Goal: Information Seeking & Learning: Learn about a topic

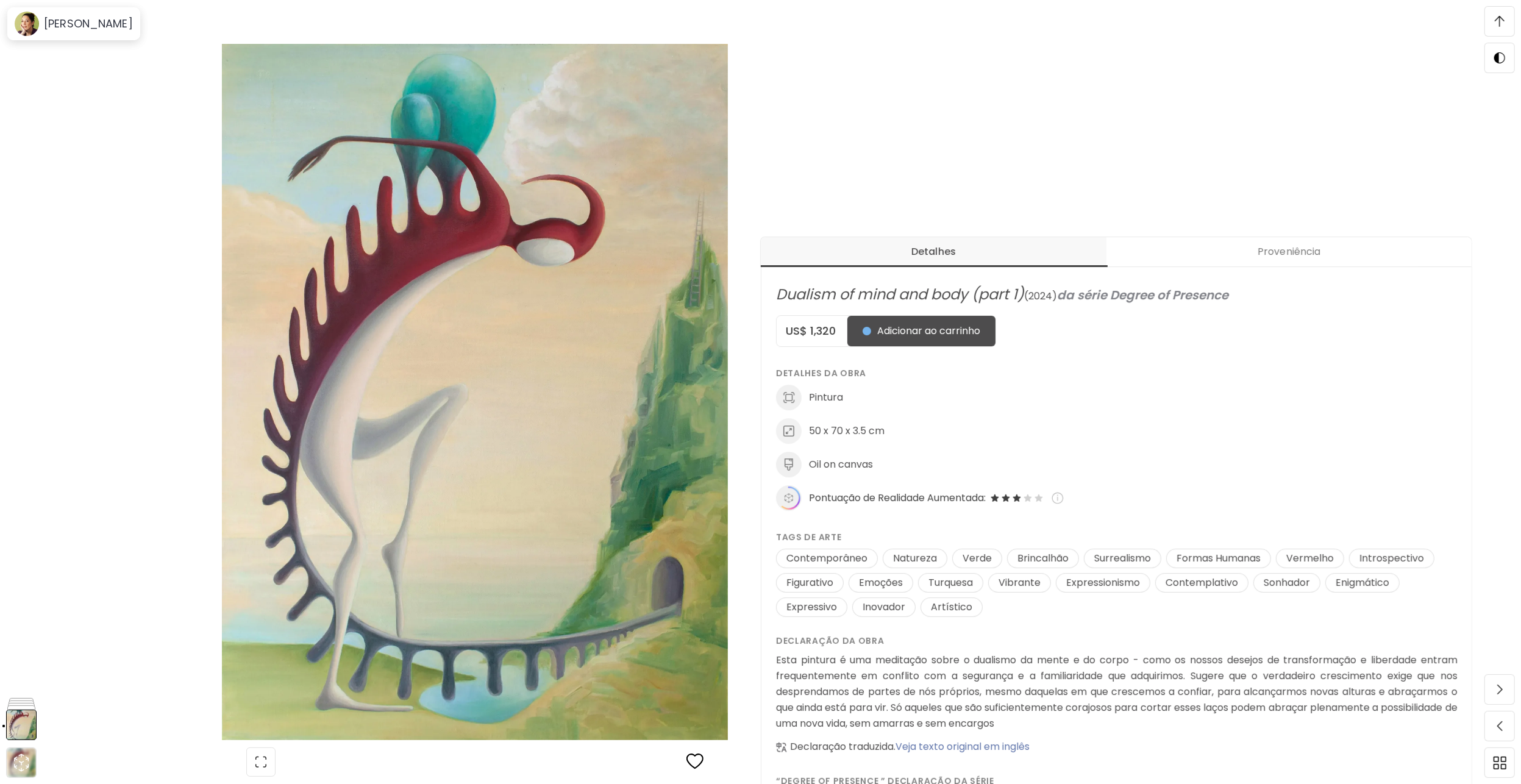
scroll to position [366, 0]
drag, startPoint x: 837, startPoint y: 327, endPoint x: 791, endPoint y: 328, distance: 46.0
click at [791, 328] on h5 "US$ 1,320" at bounding box center [812, 331] width 71 height 15
drag, startPoint x: 791, startPoint y: 328, endPoint x: 798, endPoint y: 330, distance: 7.3
copy h5 "US$ 1,320"
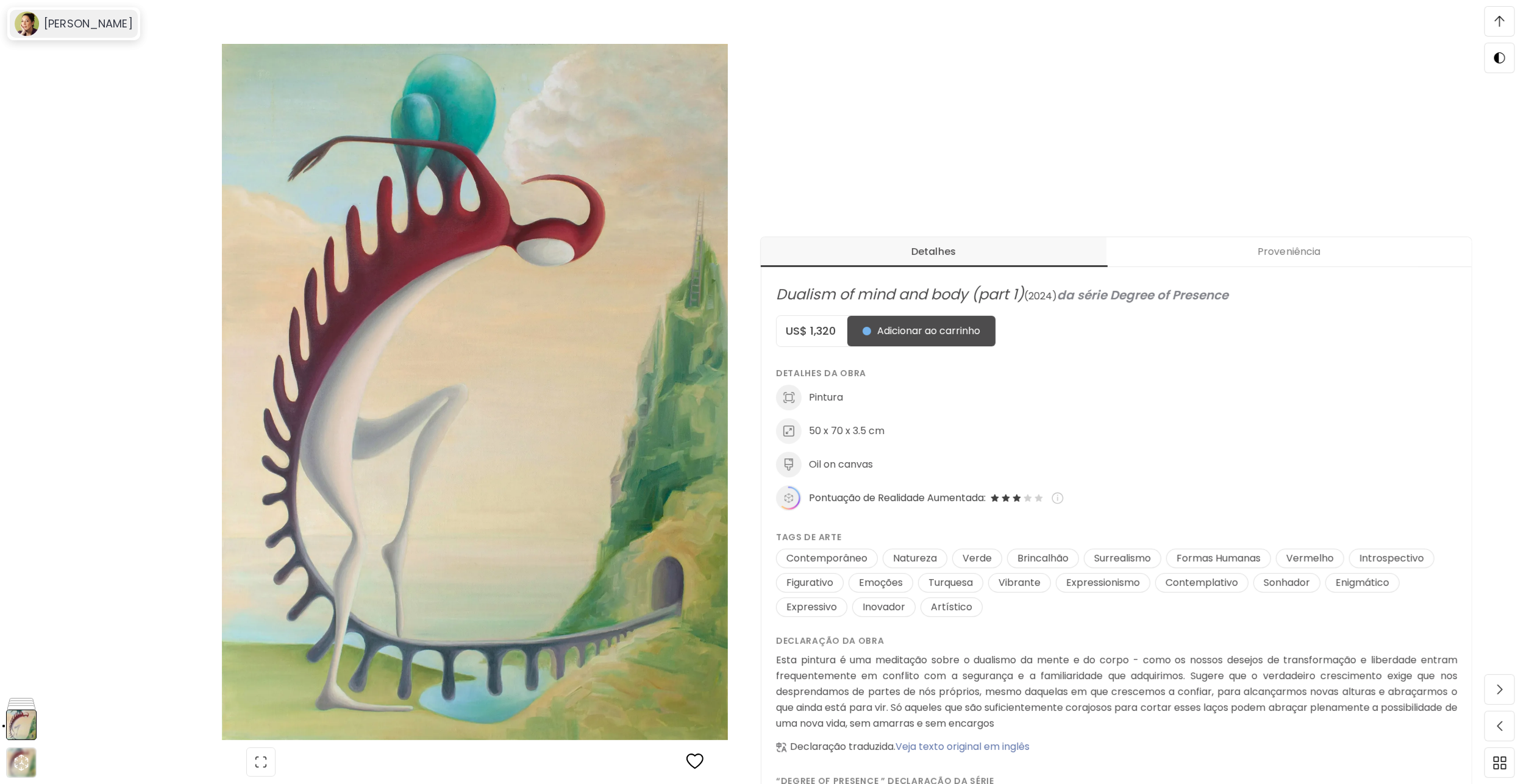
click at [81, 29] on h6 "[PERSON_NAME]" at bounding box center [88, 24] width 89 height 15
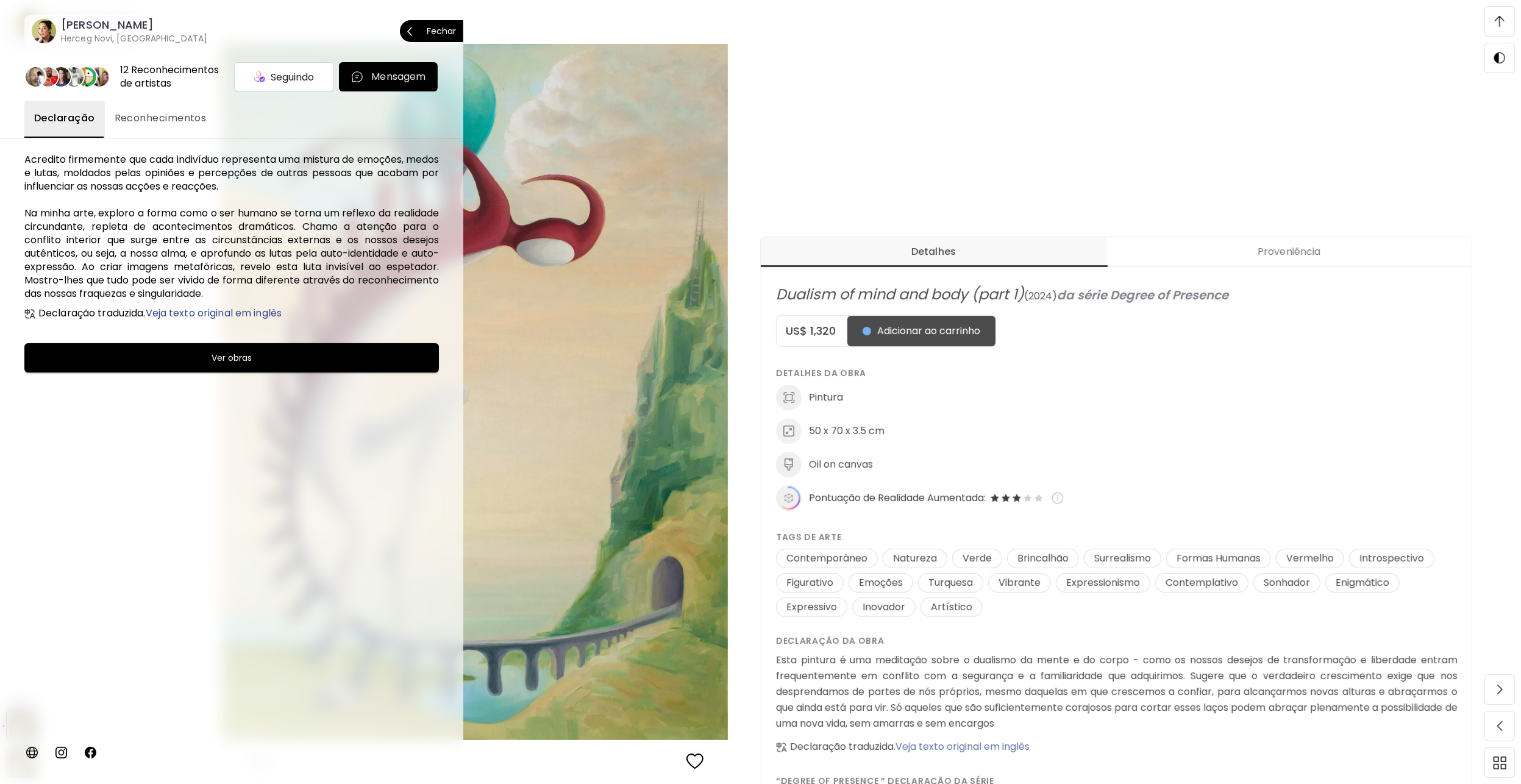
click at [90, 30] on h6 "[PERSON_NAME]" at bounding box center [134, 25] width 146 height 15
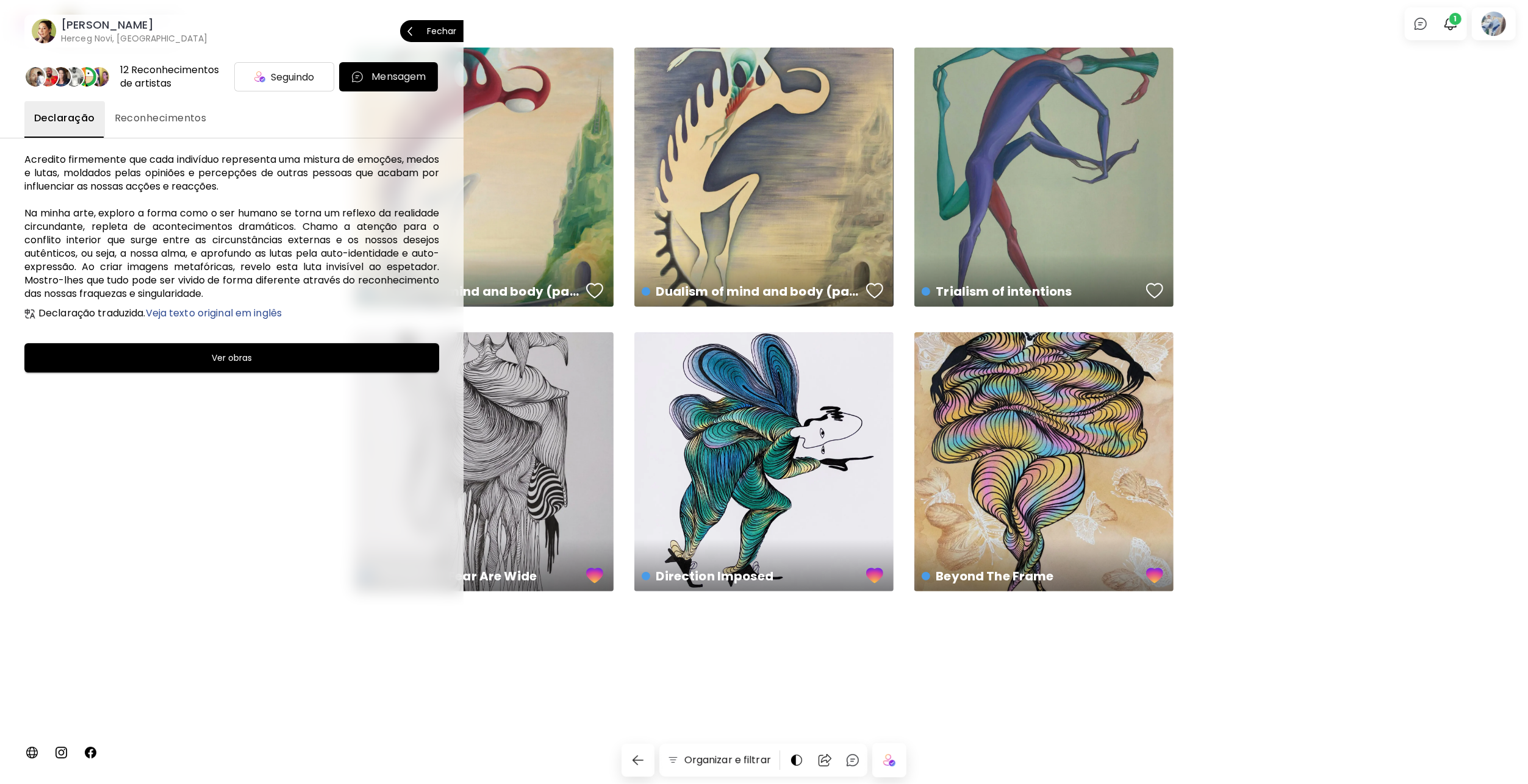
click at [455, 30] on p "Fechar" at bounding box center [441, 31] width 29 height 8
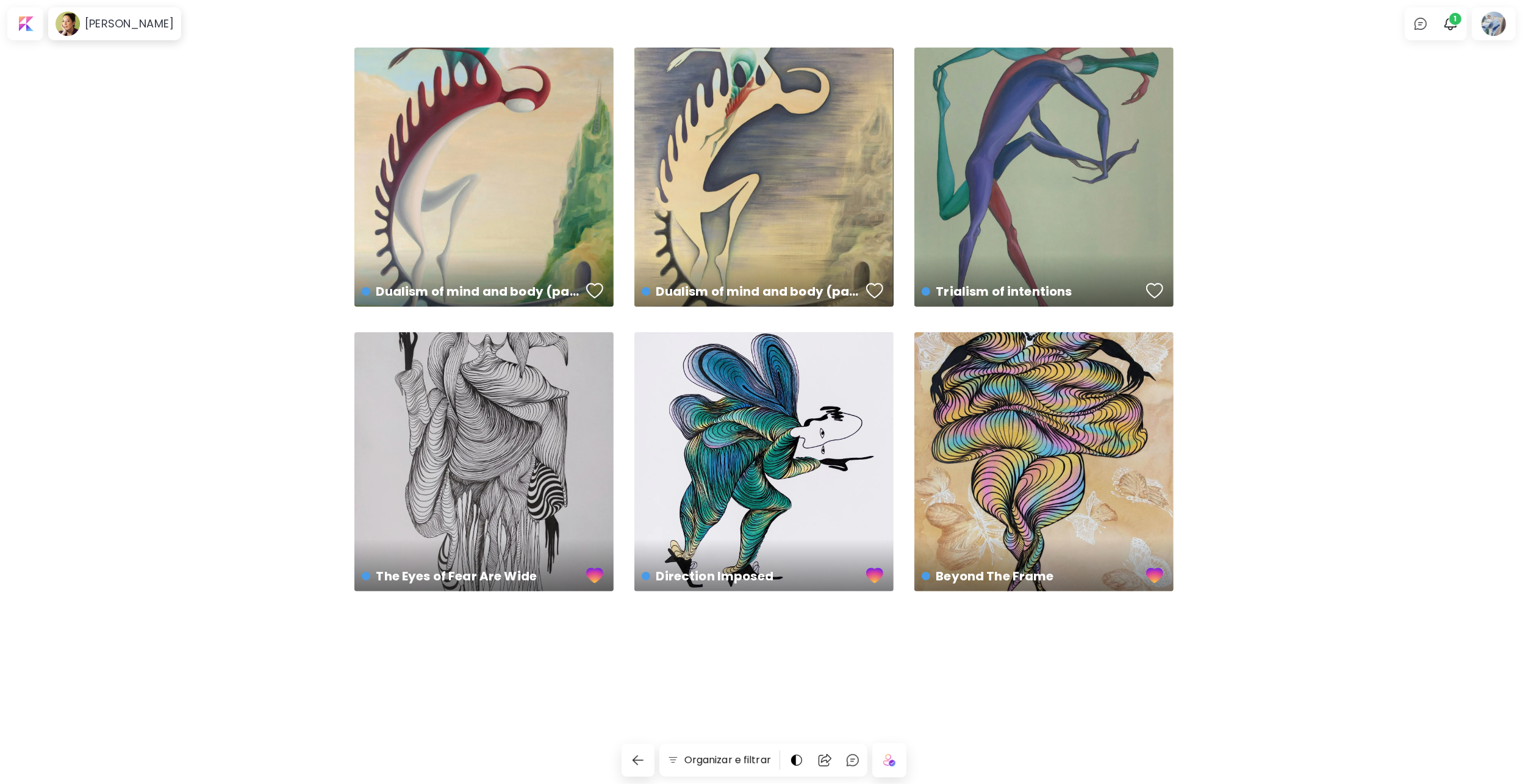
click at [1238, 229] on div "Dualism of mind and body (part 1) US$ 1,320 | 50 x 70 cm Dualism of mind and bo…" at bounding box center [764, 353] width 1528 height 611
click at [1159, 293] on div "button" at bounding box center [1155, 291] width 17 height 18
click at [877, 289] on div "button" at bounding box center [874, 291] width 17 height 18
click at [596, 280] on button "button" at bounding box center [595, 290] width 23 height 24
click at [32, 13] on div at bounding box center [25, 24] width 31 height 28
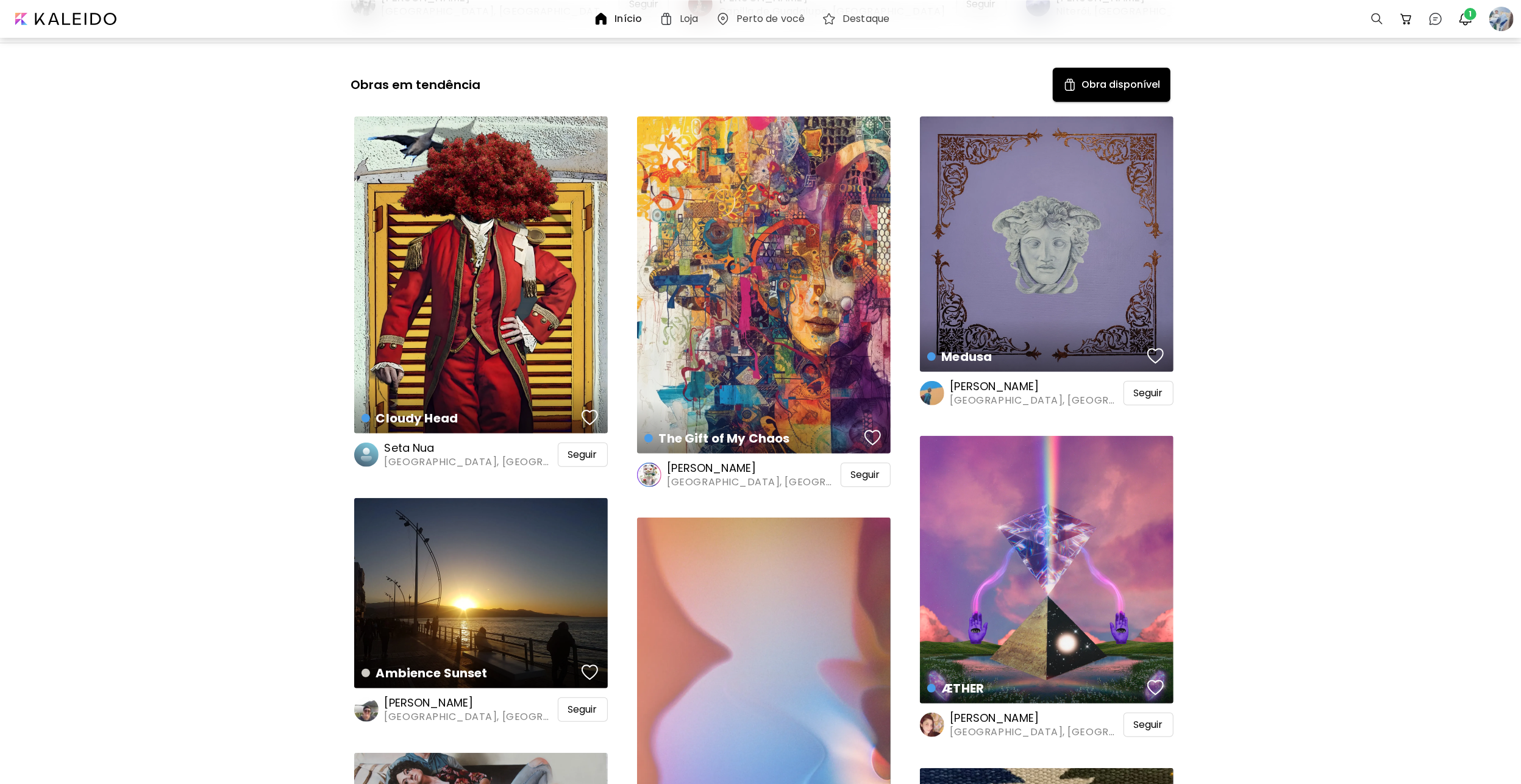
scroll to position [488, 0]
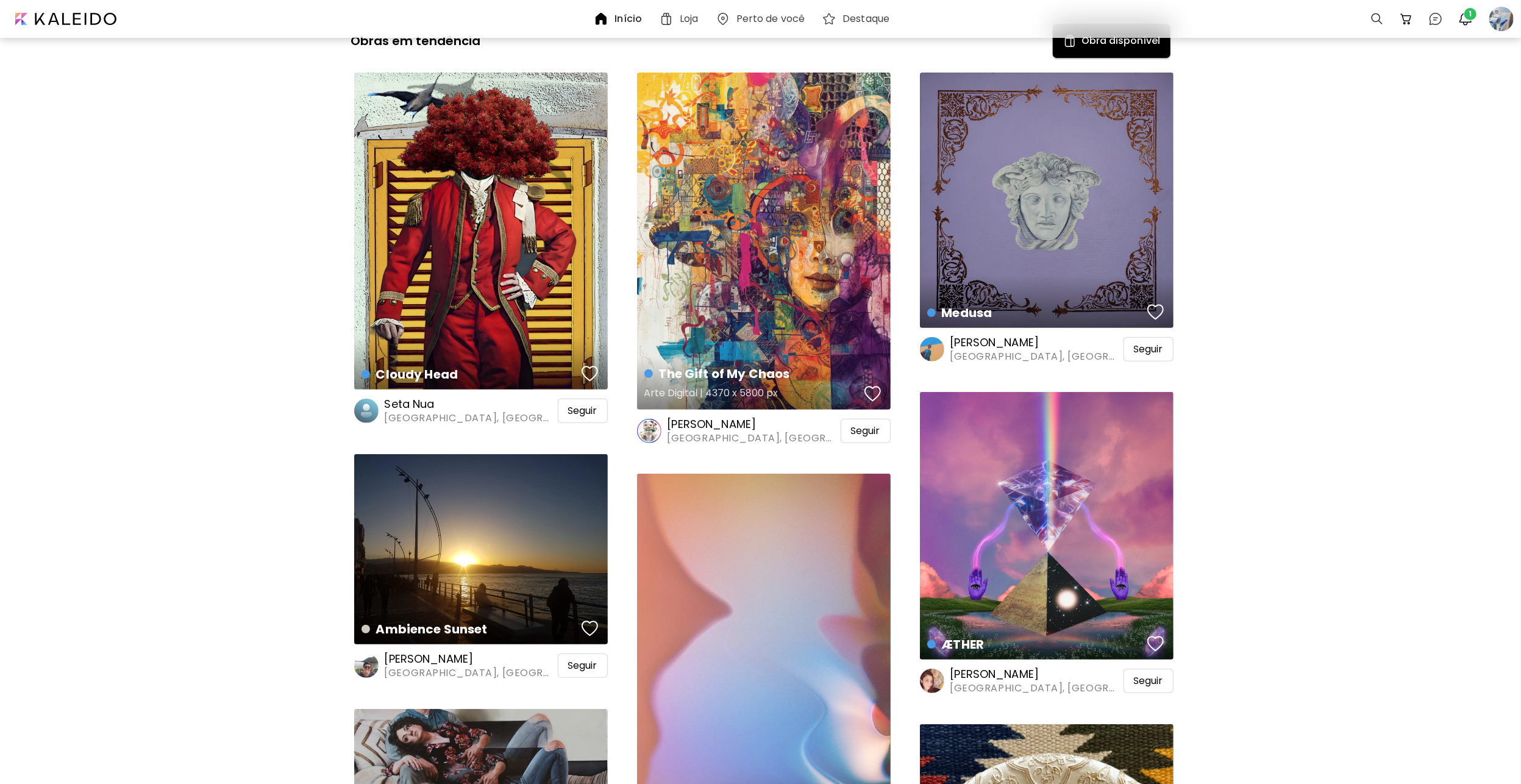
click at [872, 386] on div "button" at bounding box center [873, 394] width 17 height 18
click at [867, 429] on span "Seguir" at bounding box center [865, 431] width 29 height 12
click at [736, 275] on div "The Gift of My Chaos Arte Digital | 4370 x 5800 px" at bounding box center [763, 240] width 254 height 337
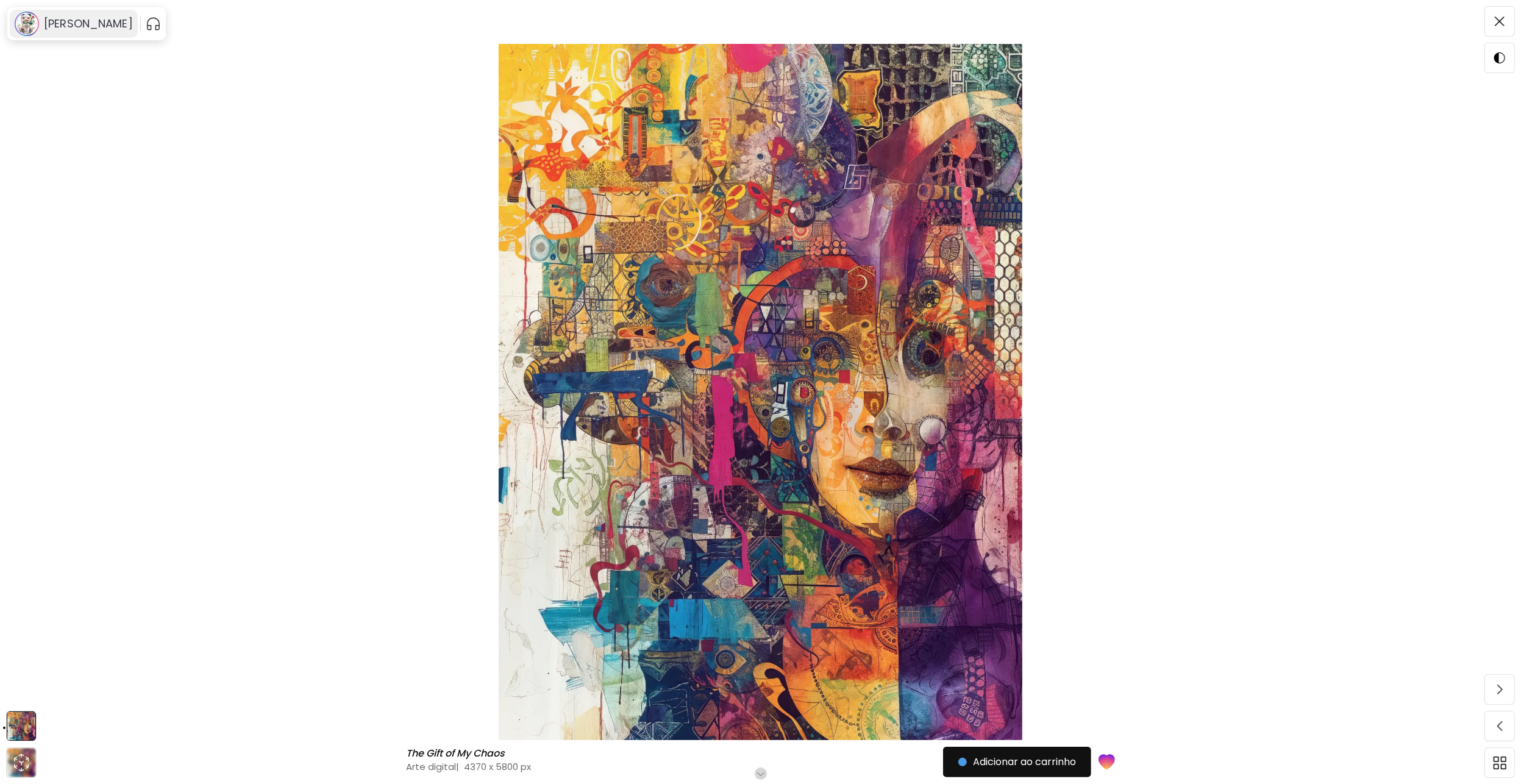
click at [80, 23] on h6 "[PERSON_NAME]" at bounding box center [88, 24] width 89 height 15
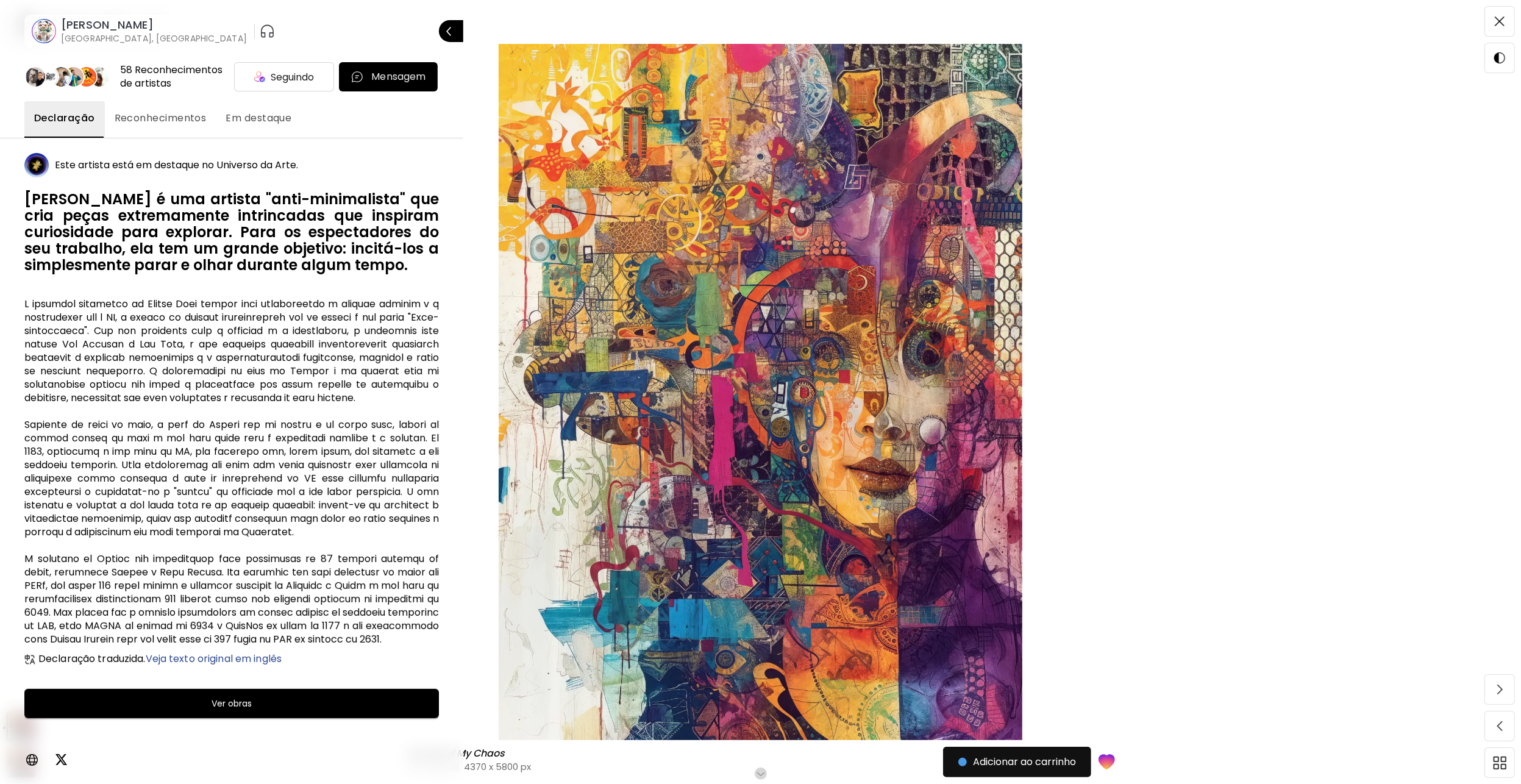
click at [1127, 378] on div at bounding box center [760, 392] width 1521 height 784
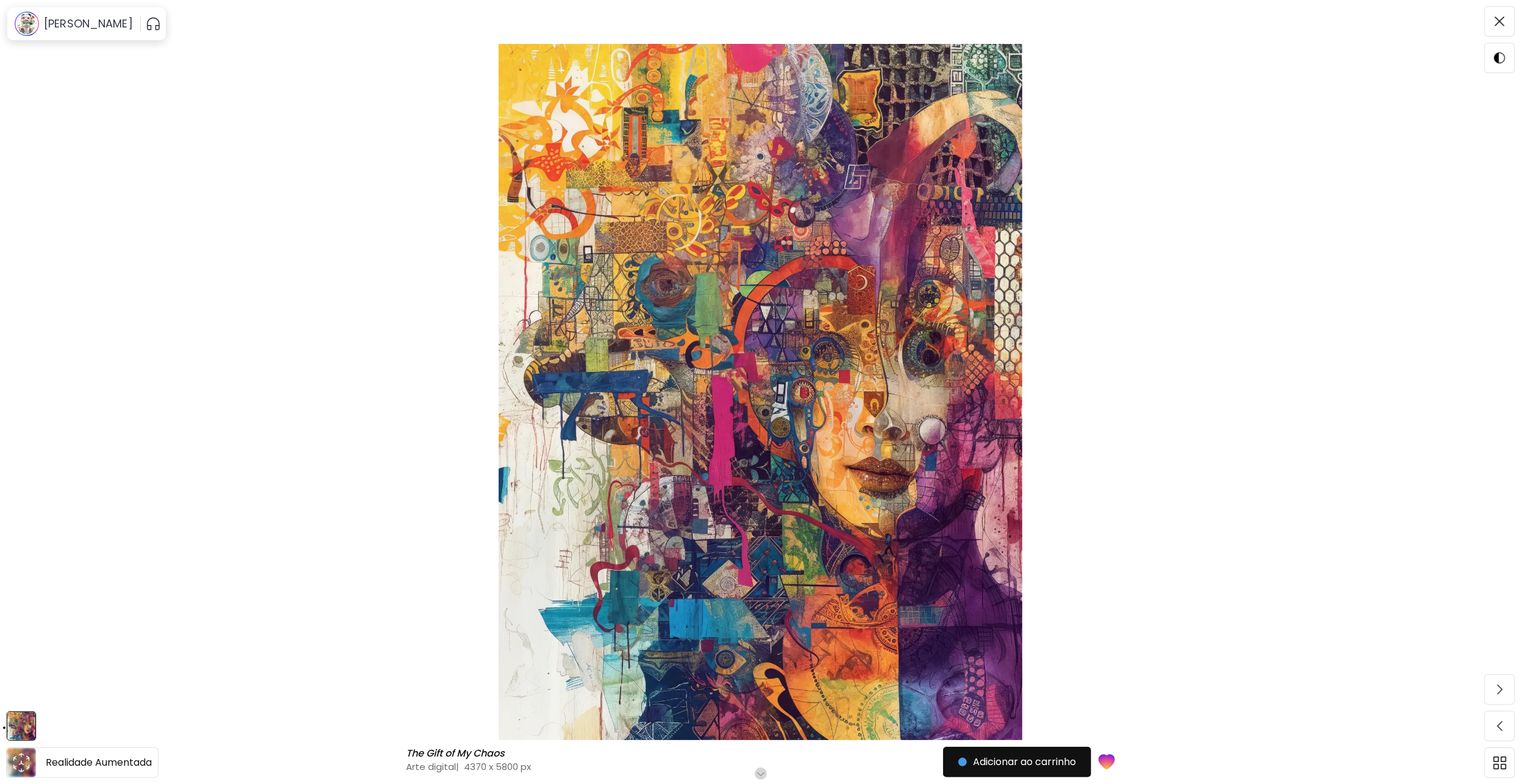
click at [22, 760] on icon "animation" at bounding box center [21, 762] width 19 height 19
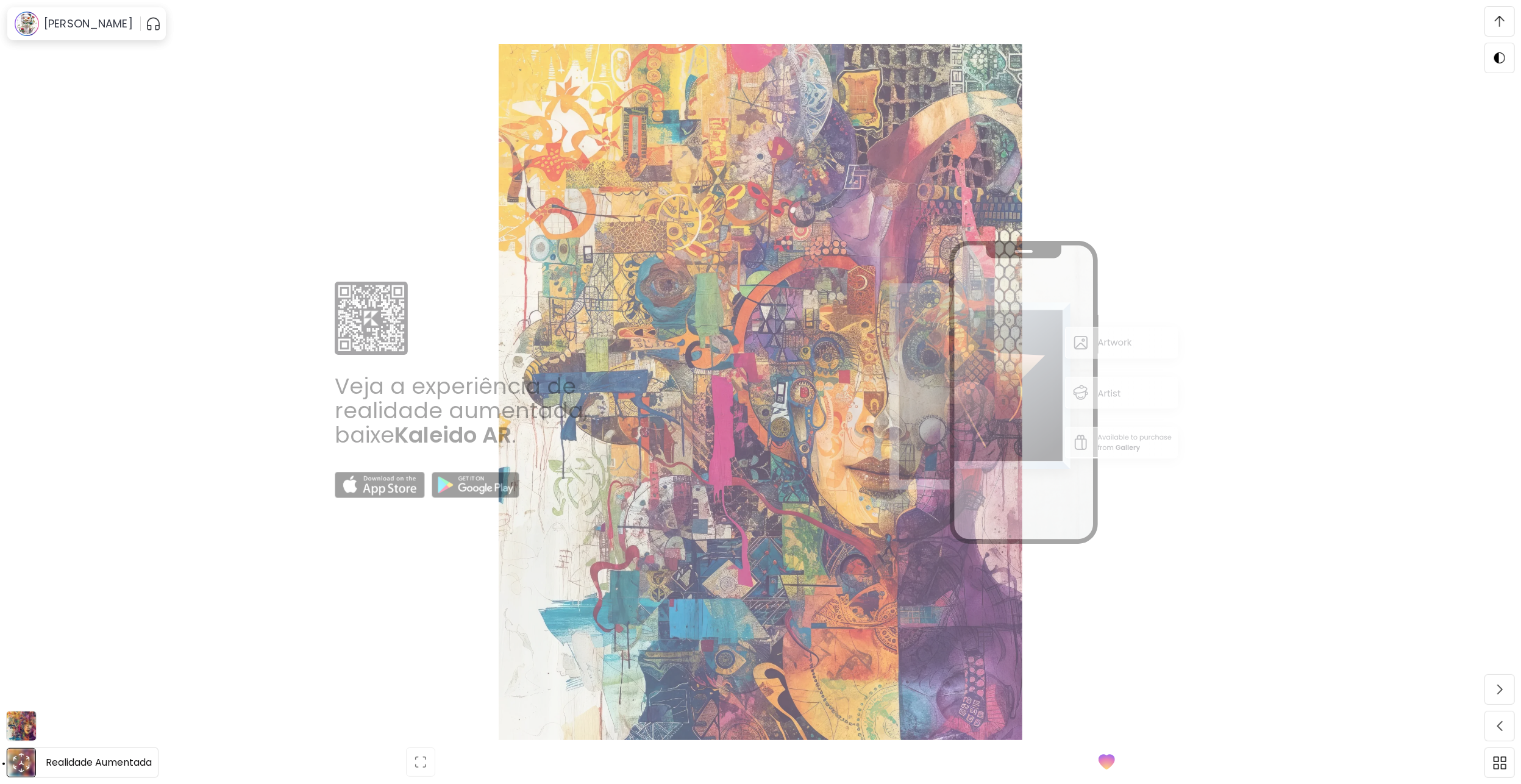
scroll to position [318, 0]
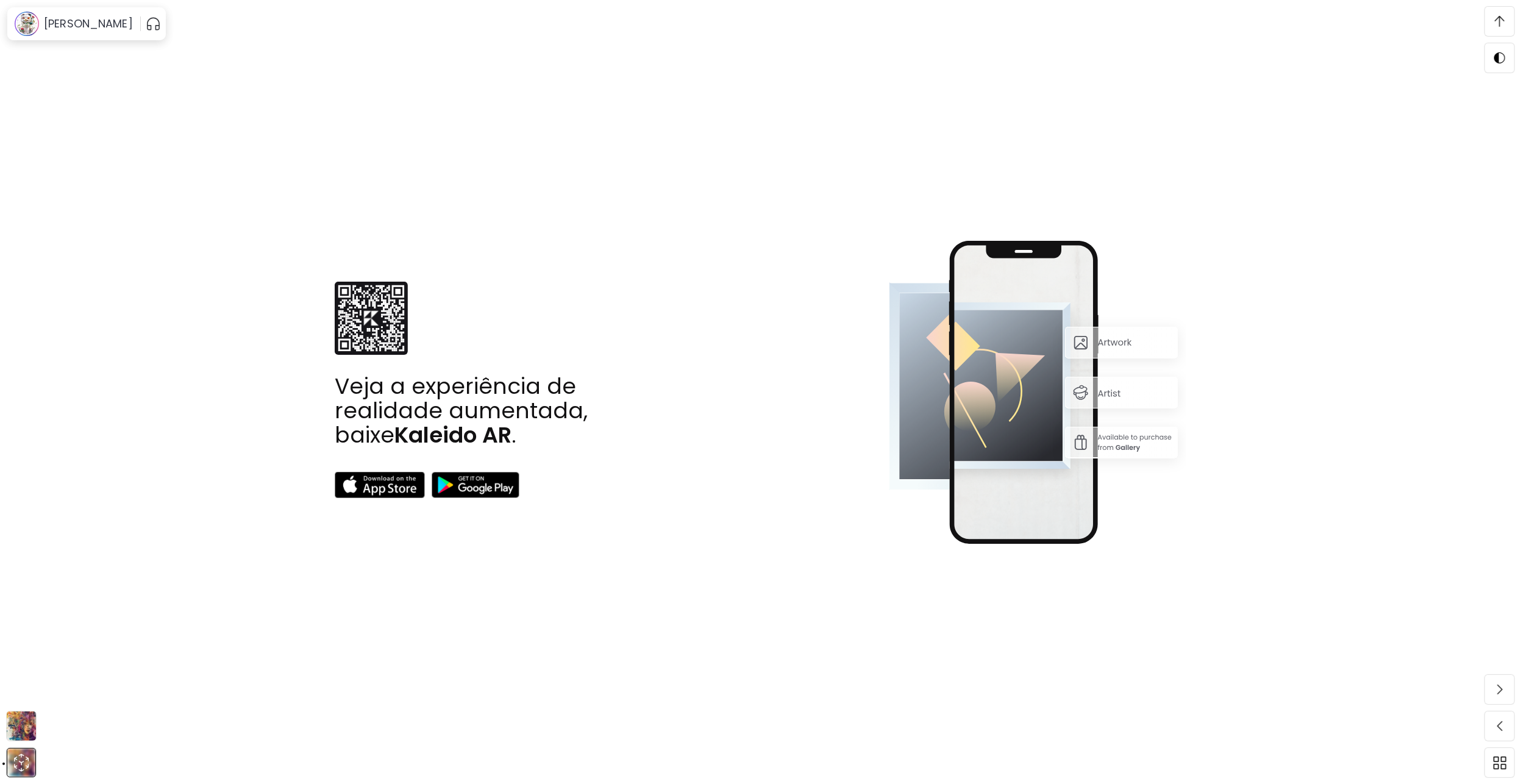
click at [126, 553] on div "Veja a experiência de realidade aumentada, baixe Kaleido AR ." at bounding box center [761, 392] width 1419 height 696
click at [92, 27] on h6 "[PERSON_NAME]" at bounding box center [88, 24] width 89 height 15
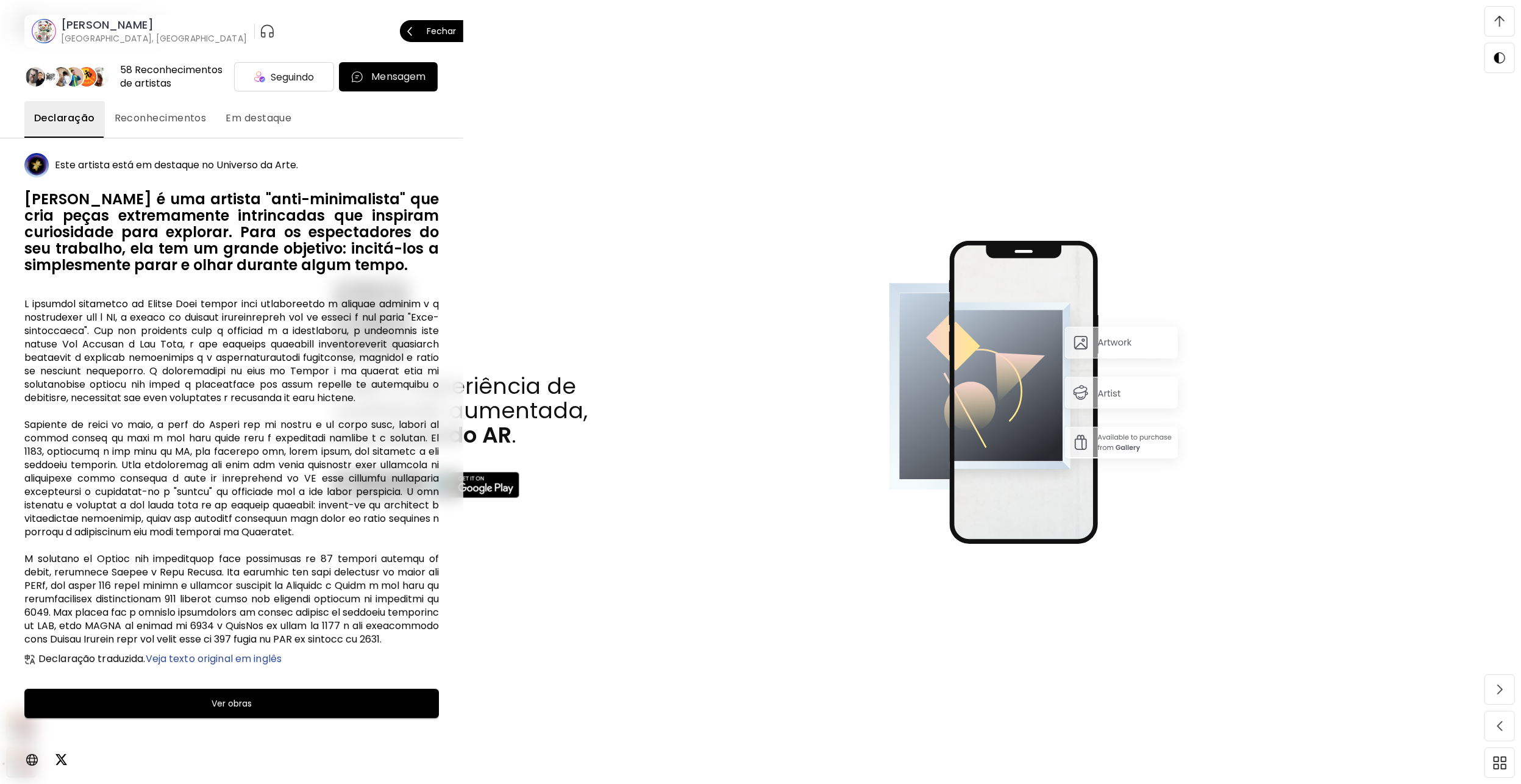
click at [92, 27] on h6 "[PERSON_NAME]" at bounding box center [154, 25] width 186 height 15
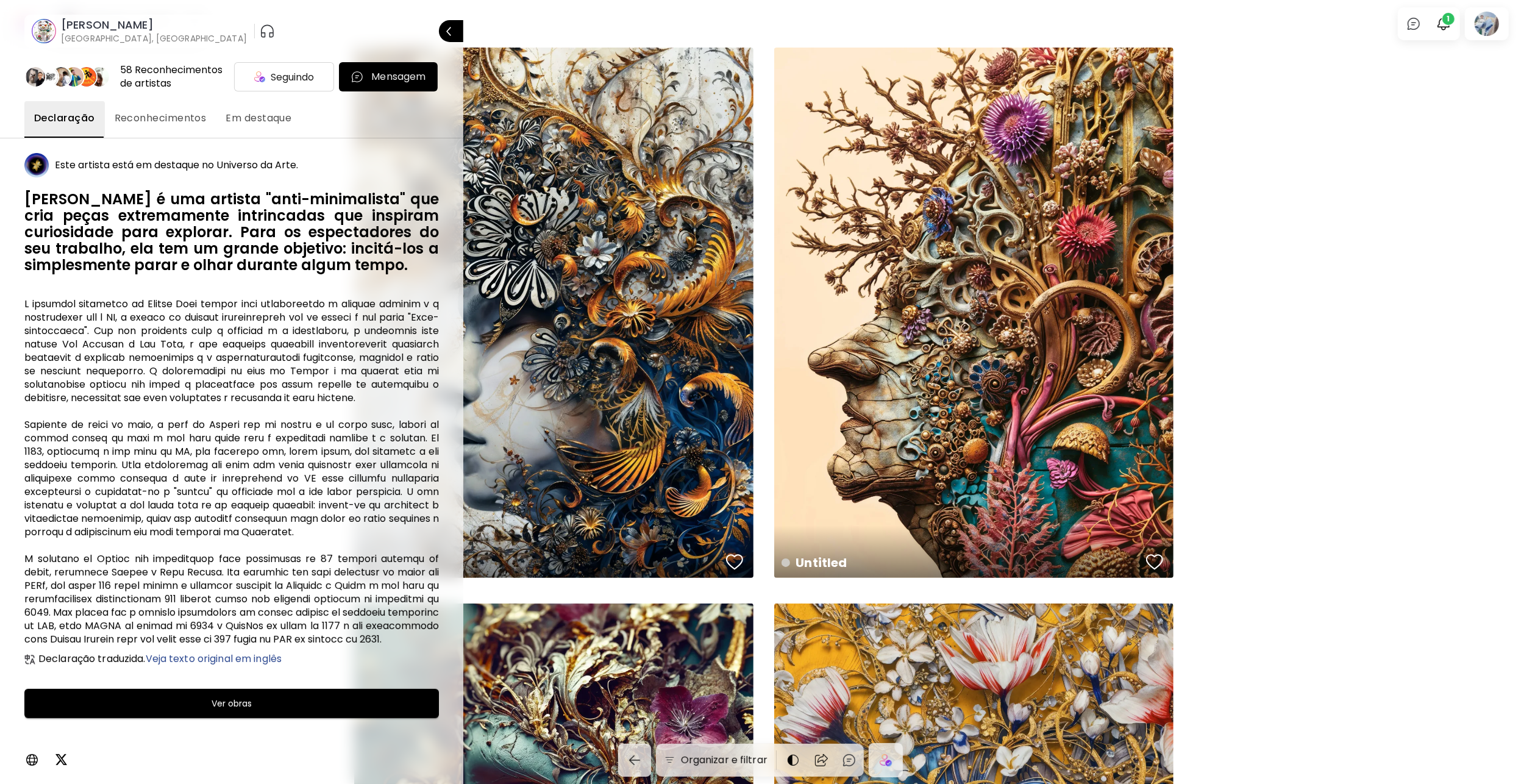
click at [1430, 431] on div at bounding box center [760, 392] width 1521 height 784
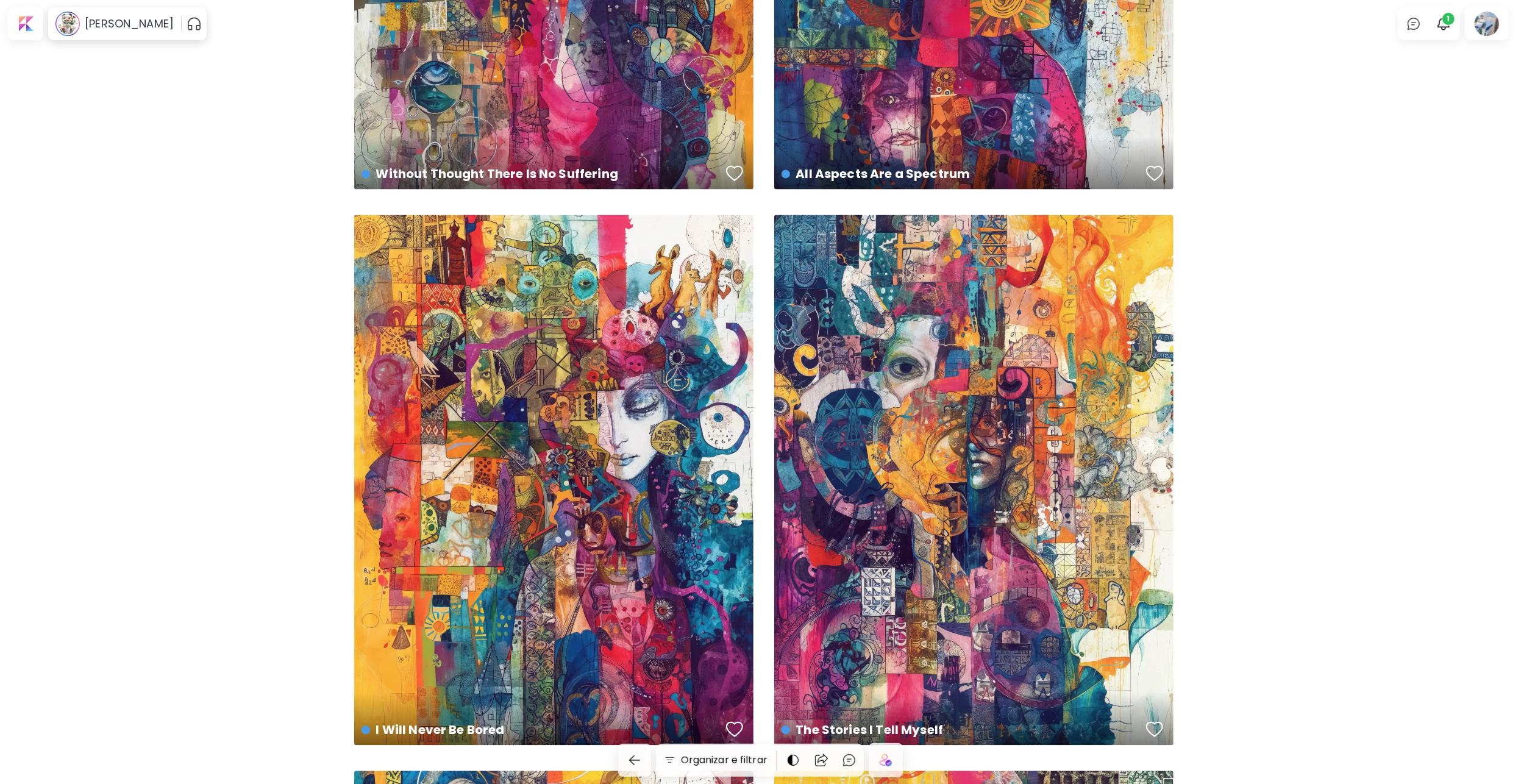
scroll to position [2682, 0]
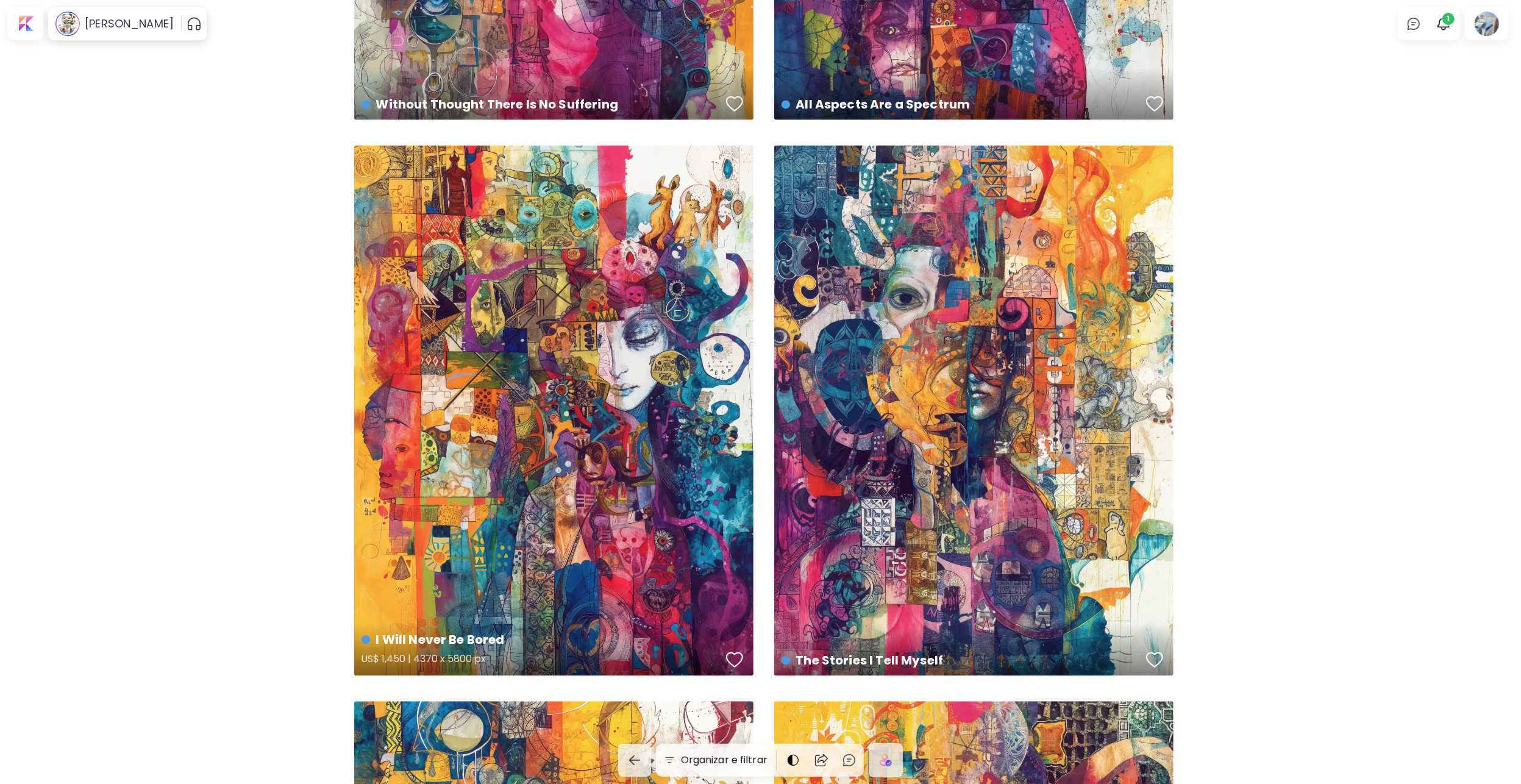
click at [609, 294] on div "I Will Never Be Bored US$ 1,450 | 4370 x 5800 px" at bounding box center [554, 410] width 399 height 530
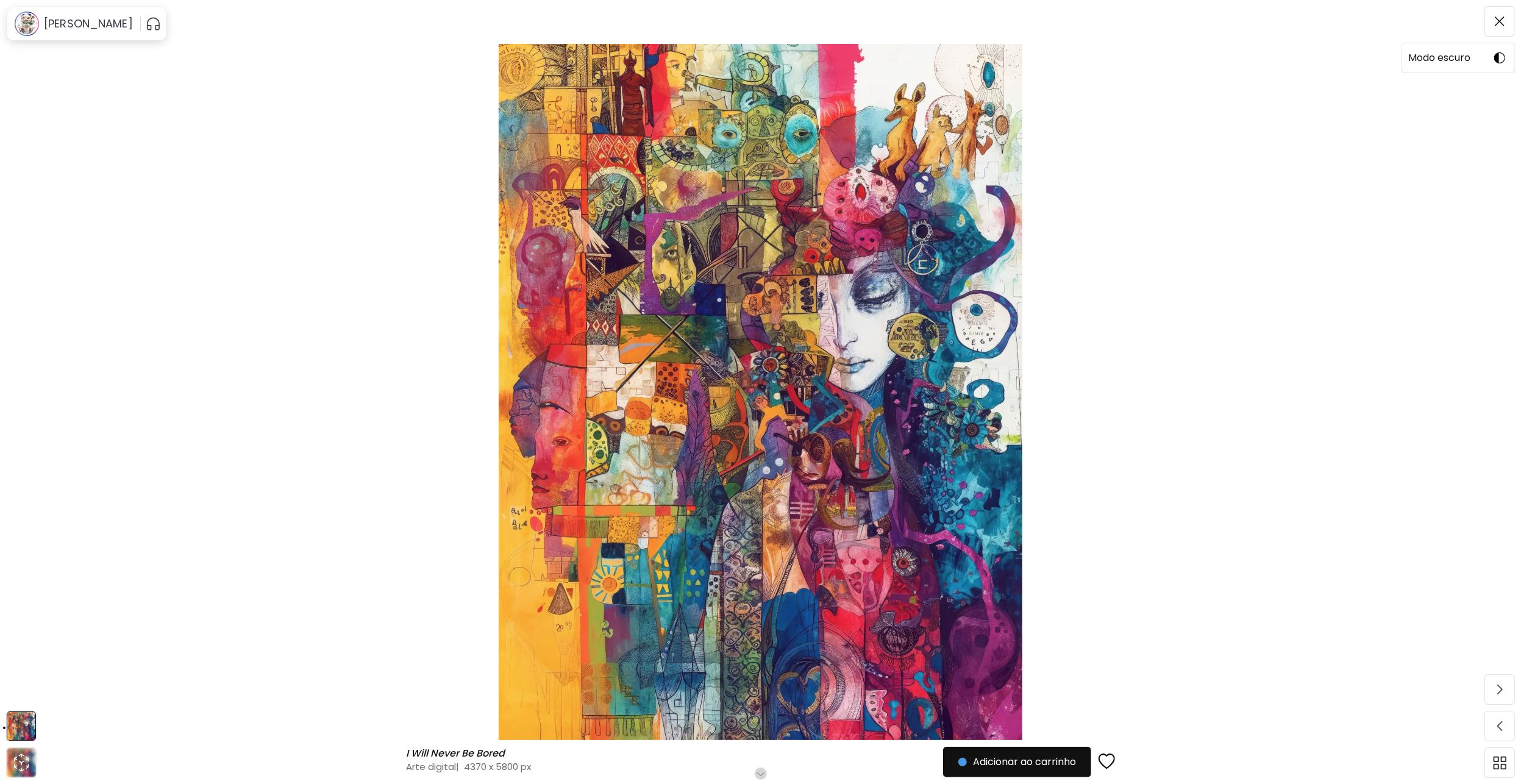
click at [1502, 52] on span at bounding box center [1499, 57] width 26 height 26
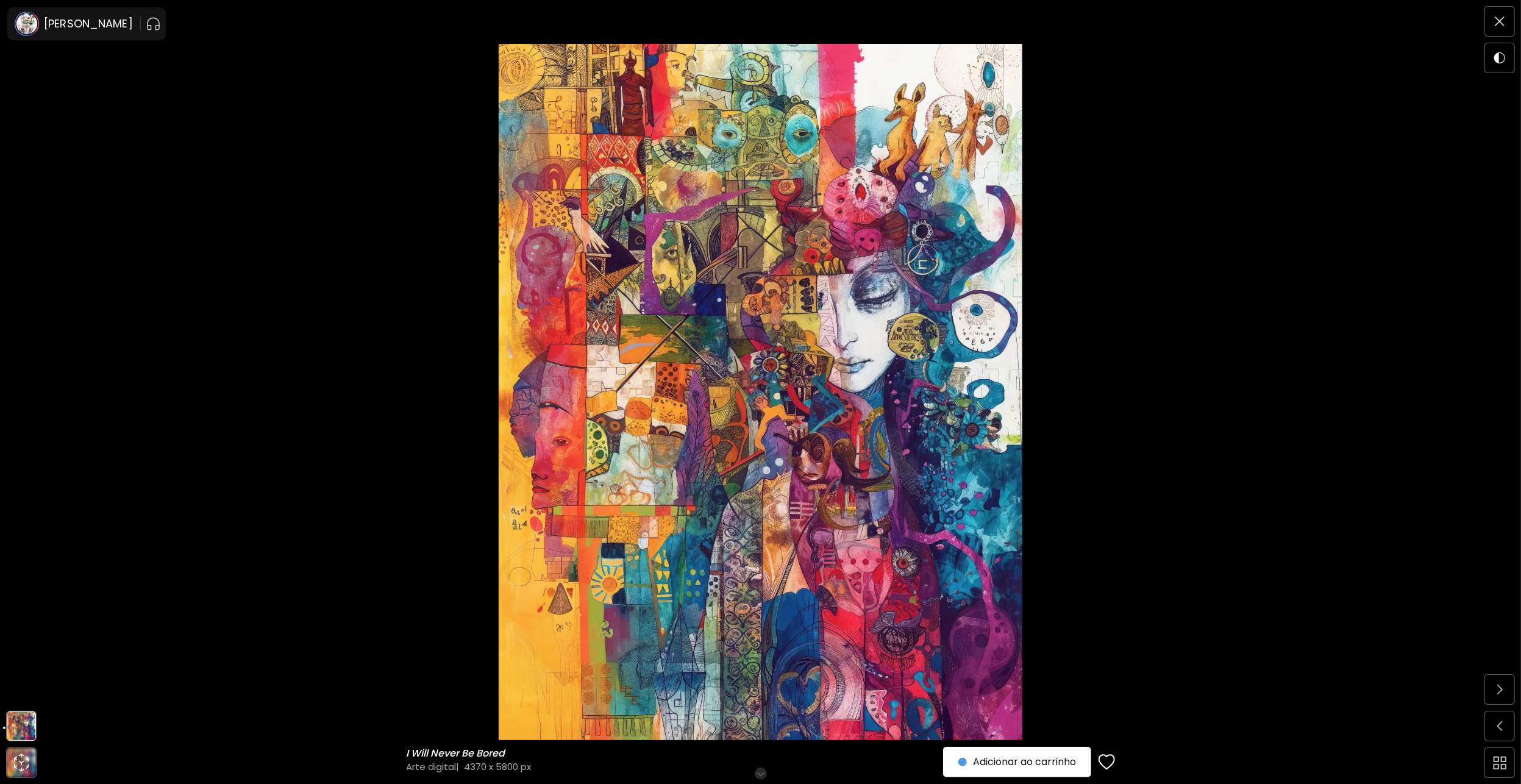
click at [817, 346] on img at bounding box center [761, 392] width 1419 height 696
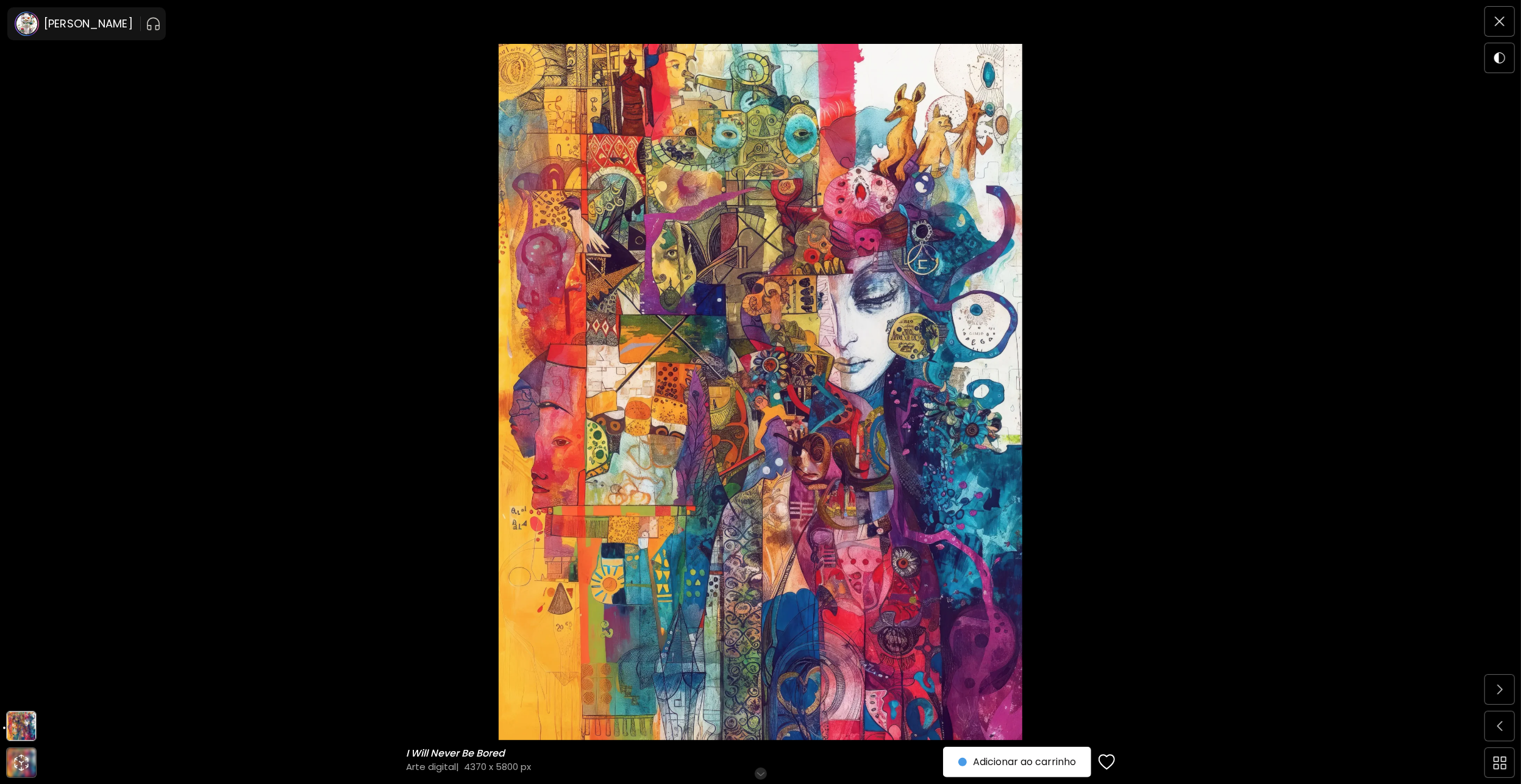
click at [763, 775] on h6 "Role para mais" at bounding box center [761, 774] width 63 height 10
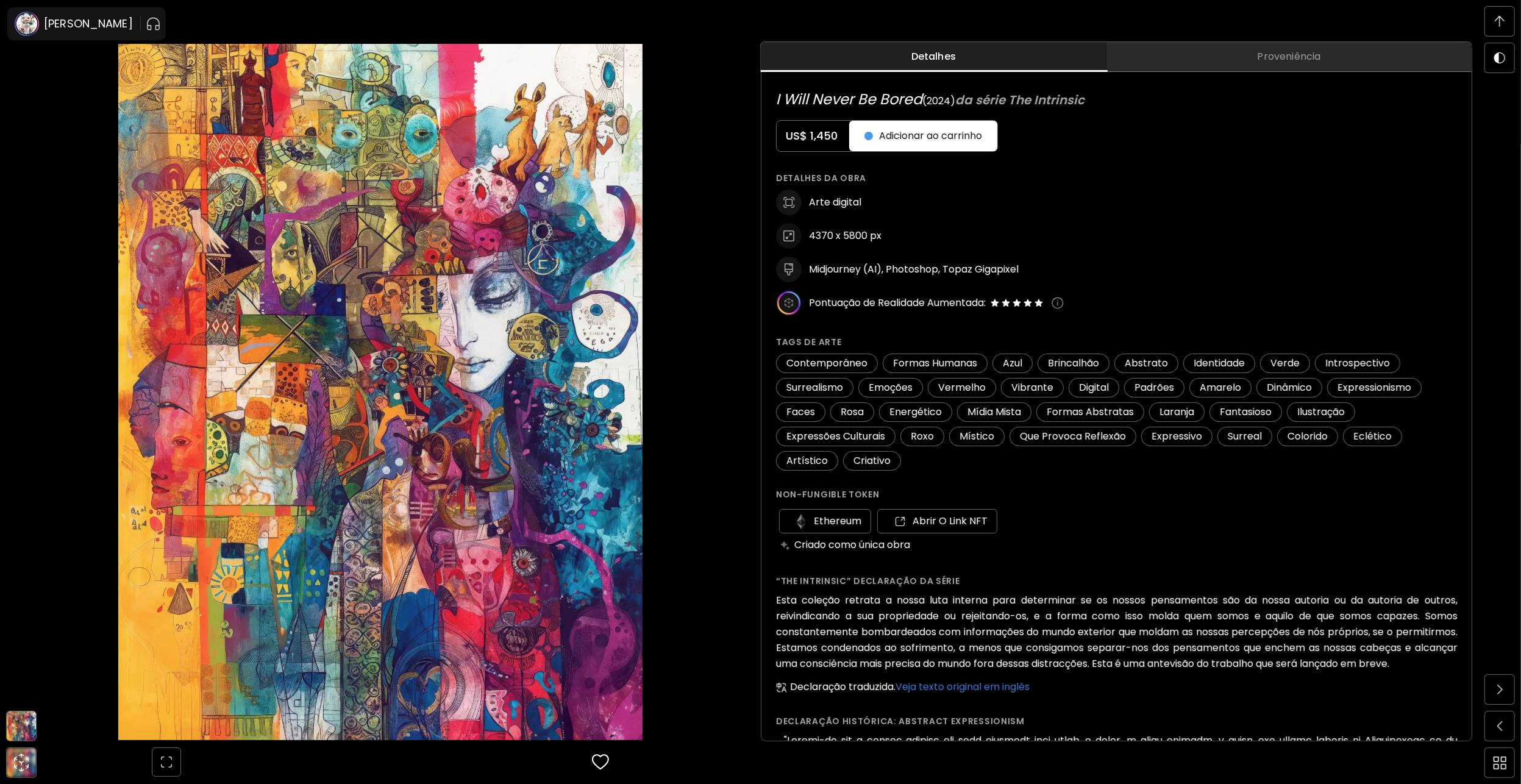
click at [1299, 67] on button "Proveniência" at bounding box center [1289, 57] width 365 height 30
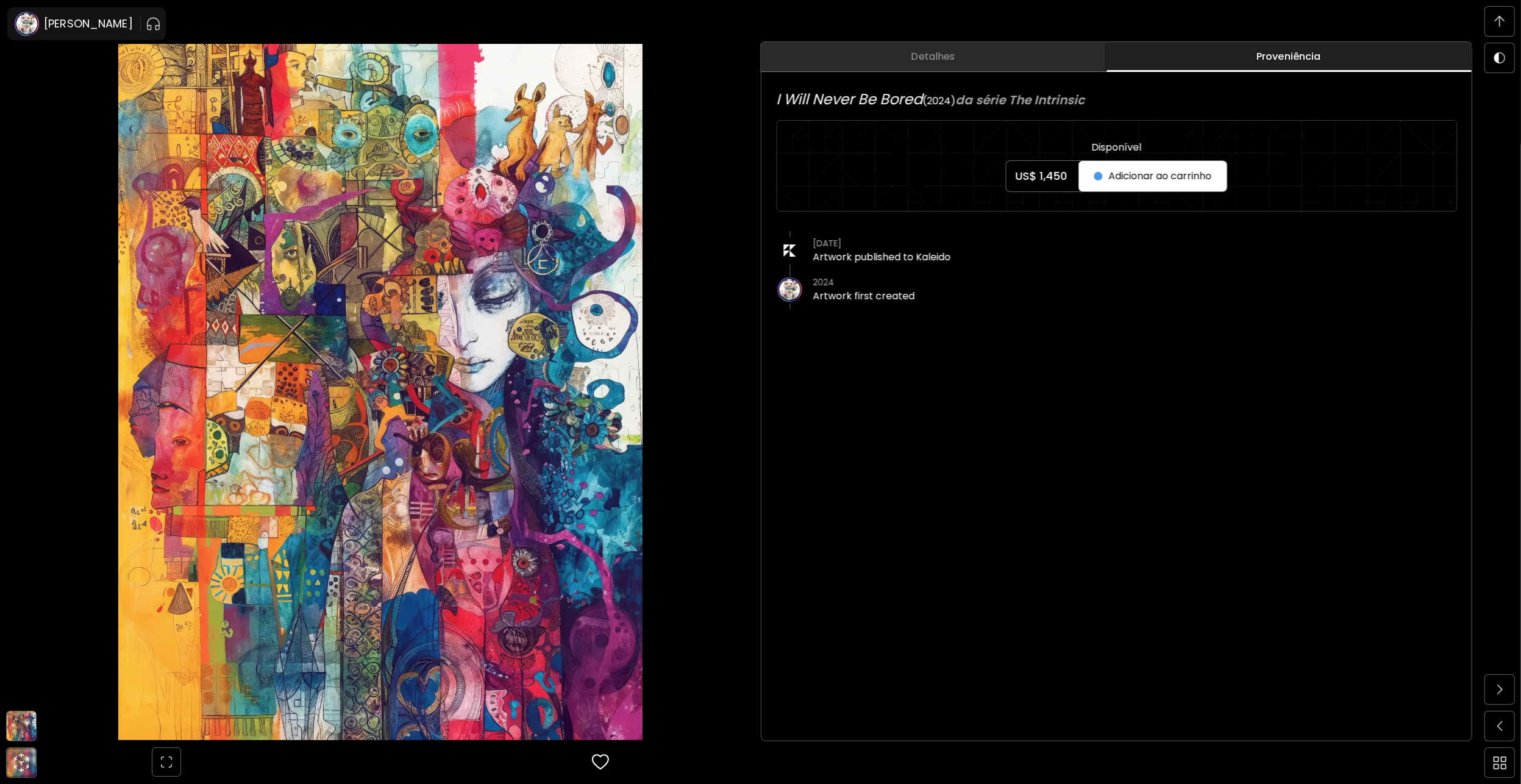
click at [942, 50] on span "Detalhes" at bounding box center [933, 57] width 330 height 15
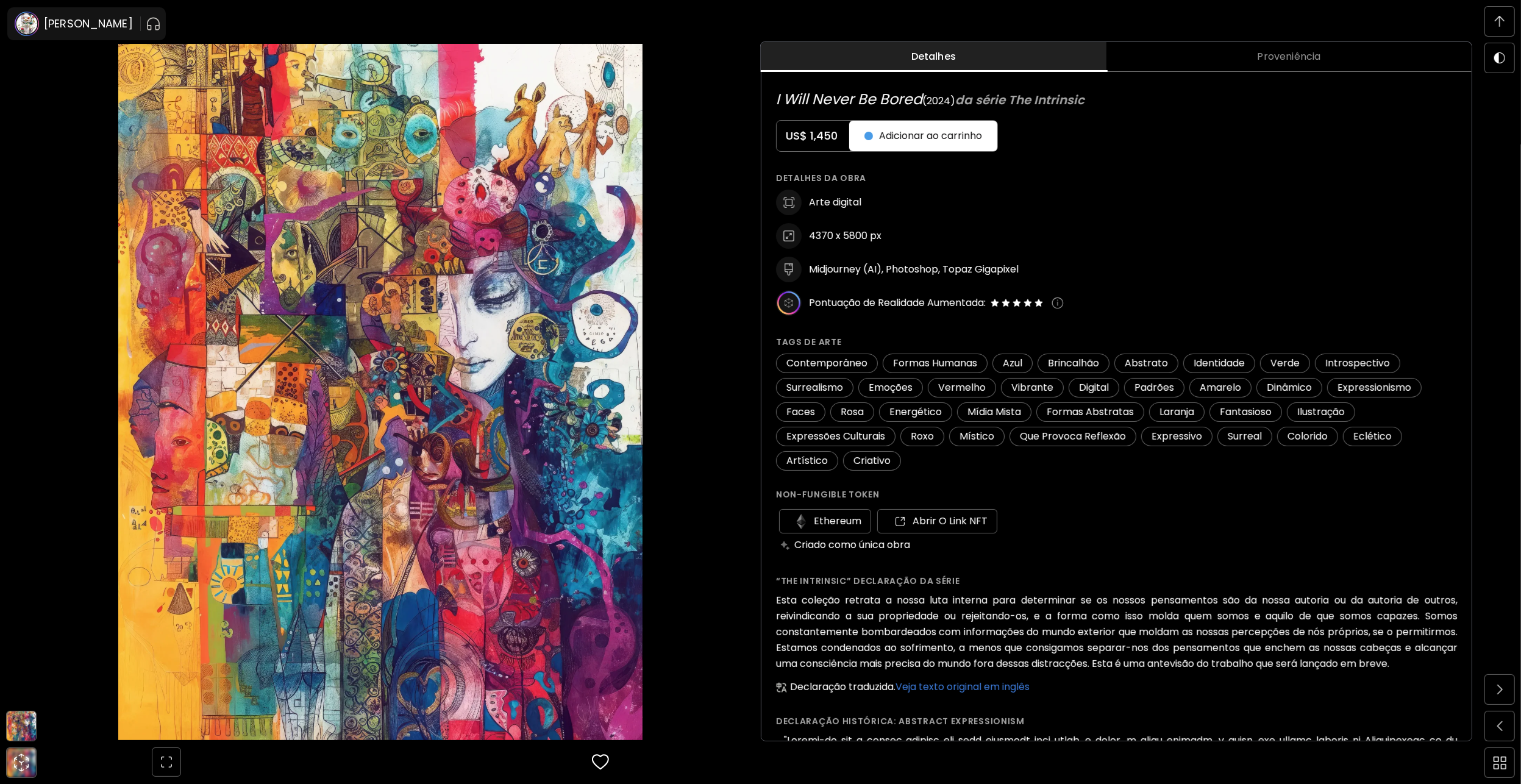
click at [1226, 514] on div "Ethereum Abrir o link NFT" at bounding box center [1117, 521] width 682 height 31
click at [1311, 68] on button "Proveniência" at bounding box center [1289, 57] width 365 height 30
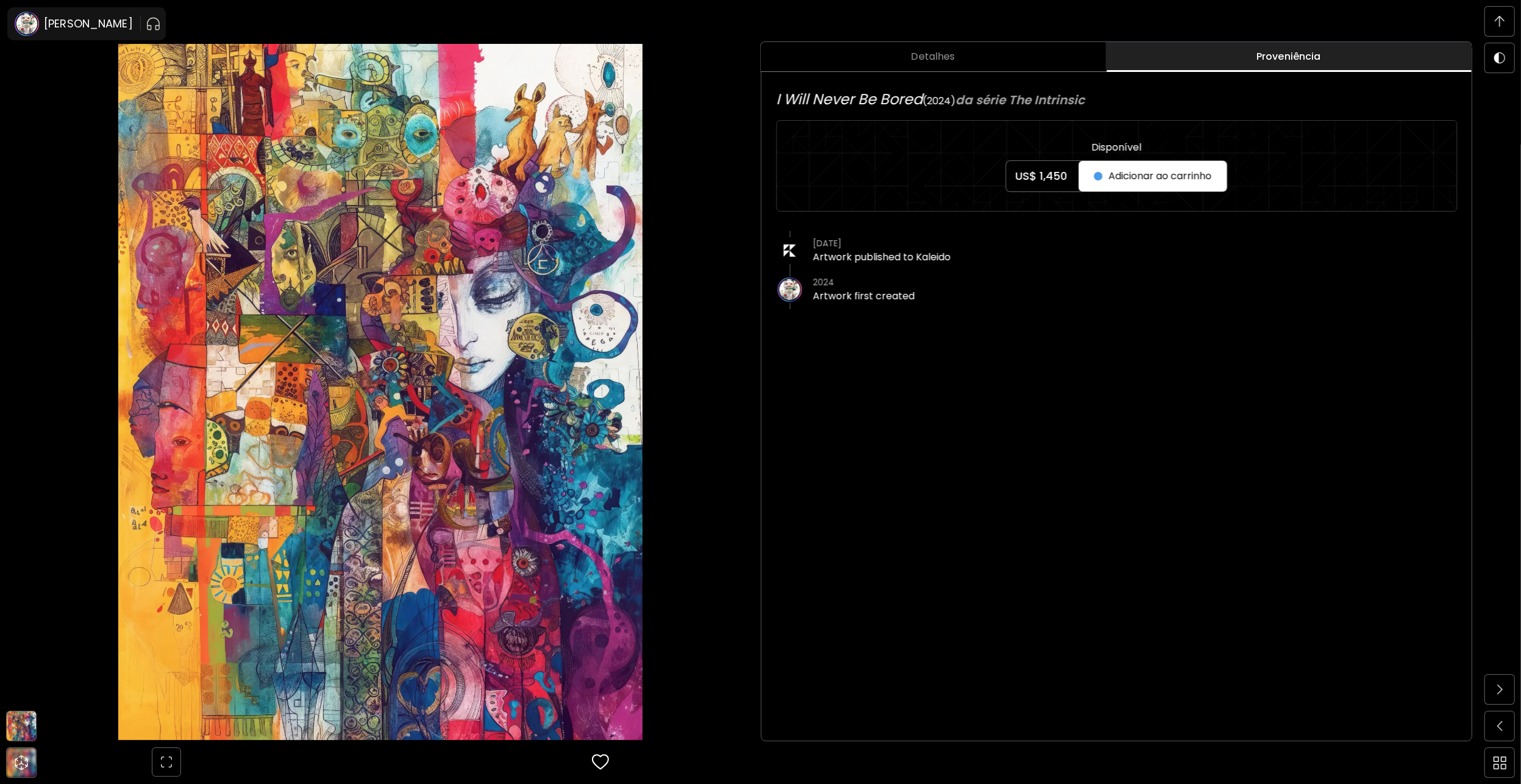
click at [974, 57] on span "Detalhes" at bounding box center [933, 57] width 330 height 15
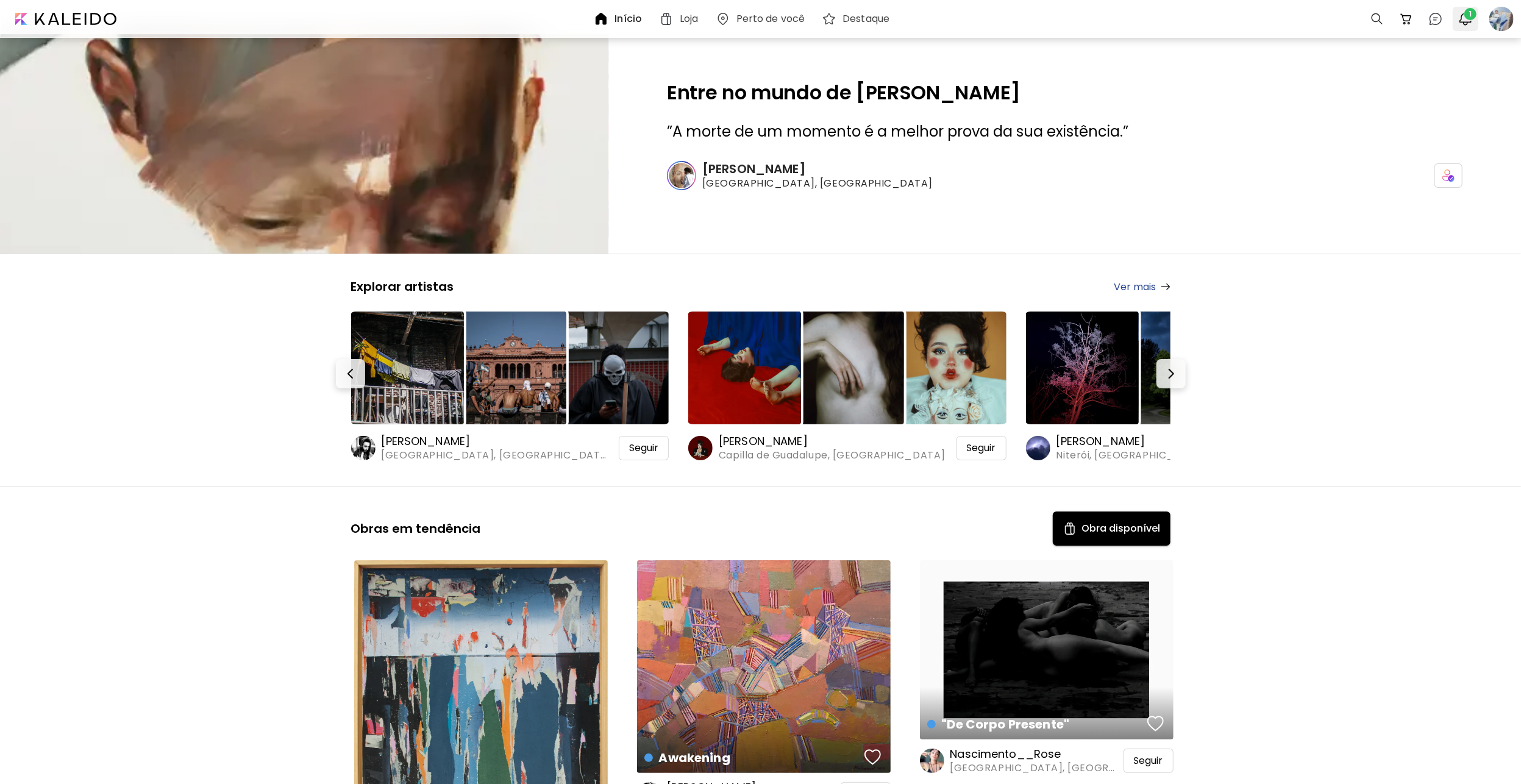
click at [1474, 22] on button "1" at bounding box center [1465, 18] width 21 height 21
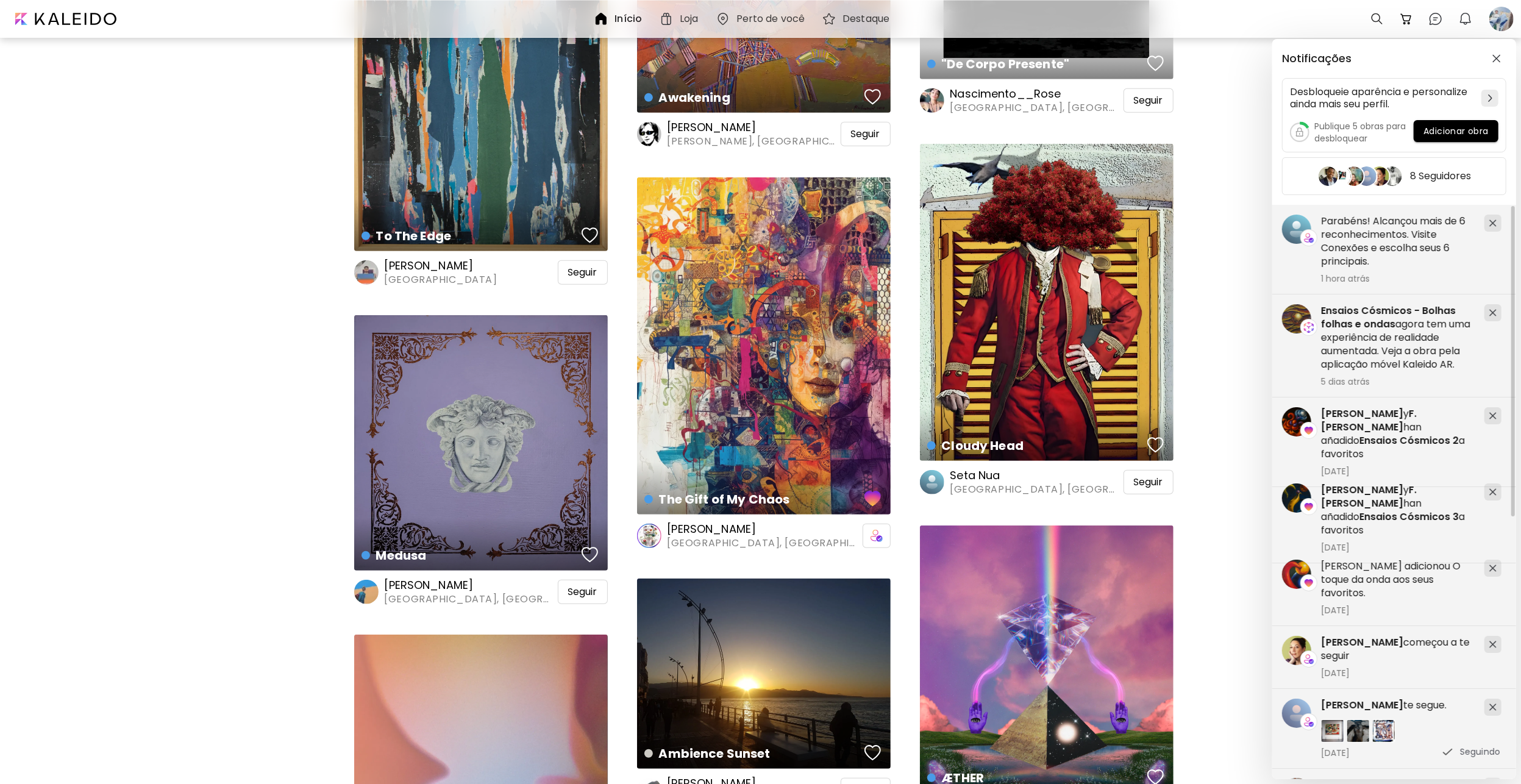
scroll to position [732, 0]
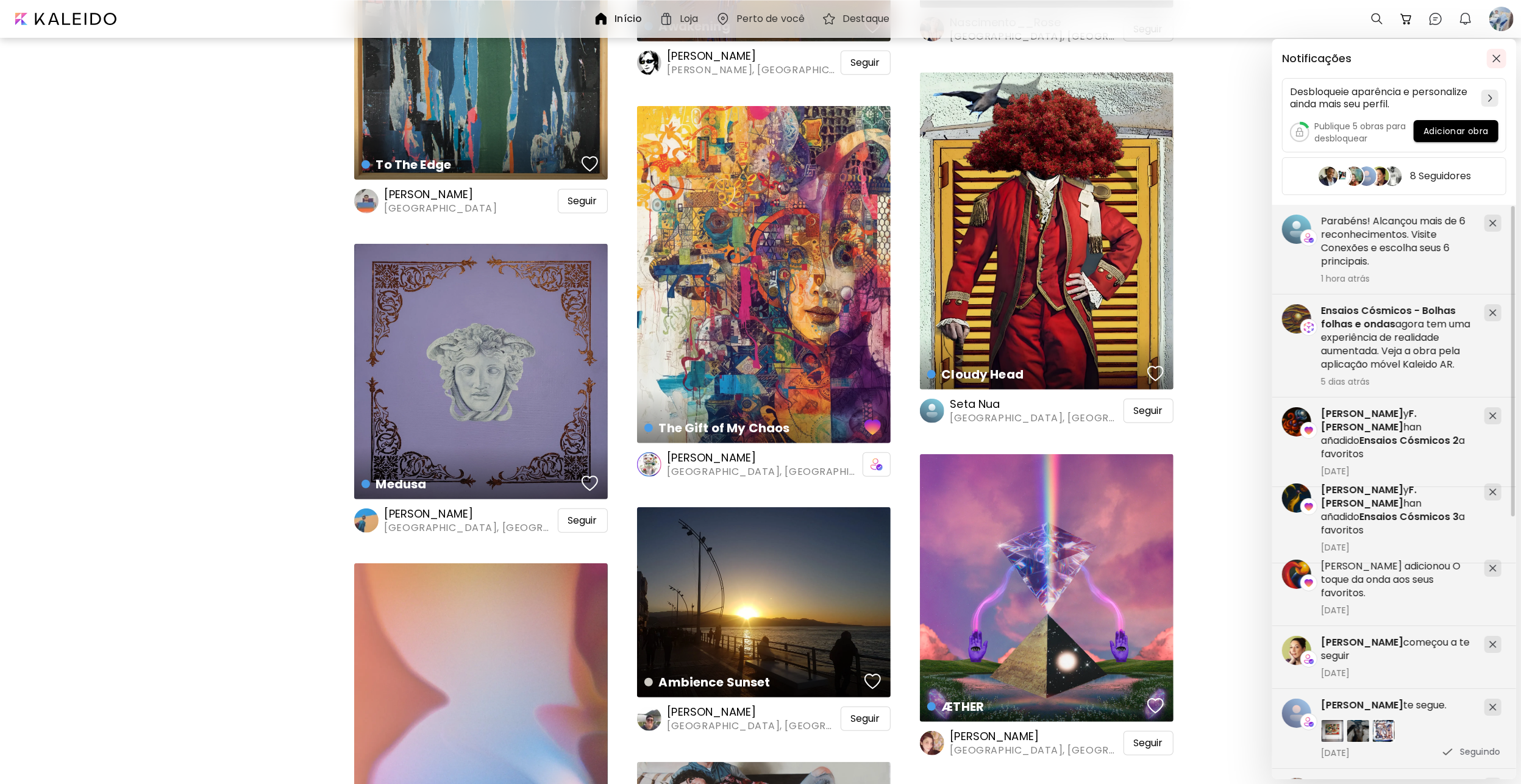
click at [1495, 57] on img "button" at bounding box center [1497, 58] width 8 height 8
